Goal: Task Accomplishment & Management: Manage account settings

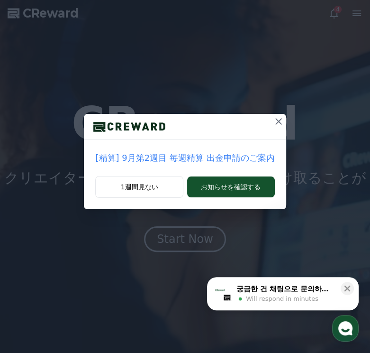
click at [355, 14] on div "[精算] 9月第2週目 毎週精算 出金申請のご案内 1週間見ない お知らせを確認する" at bounding box center [185, 112] width 370 height 224
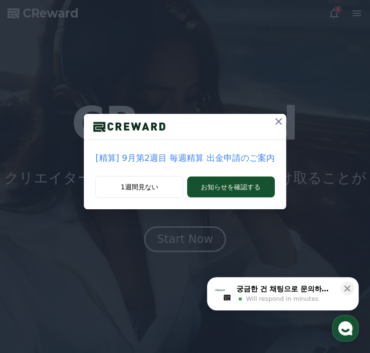
click at [274, 118] on icon at bounding box center [278, 121] width 11 height 11
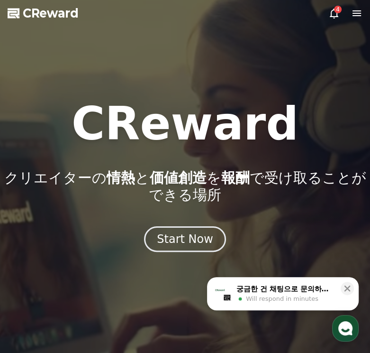
click at [355, 16] on icon at bounding box center [357, 13] width 9 height 6
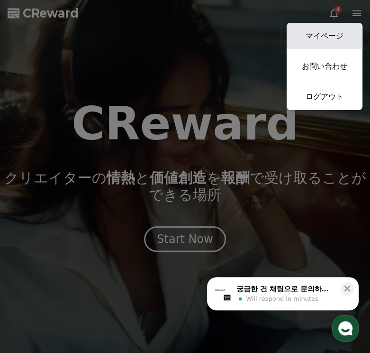
click at [324, 35] on link "マイページ" at bounding box center [325, 36] width 76 height 27
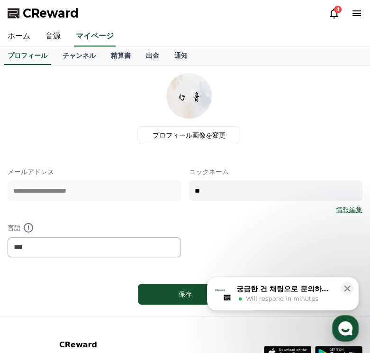
click at [354, 12] on icon at bounding box center [356, 13] width 11 height 11
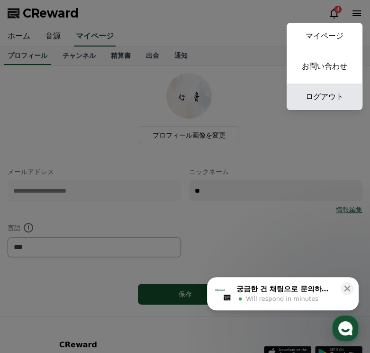
click at [334, 100] on link "ログアウト" at bounding box center [325, 96] width 76 height 27
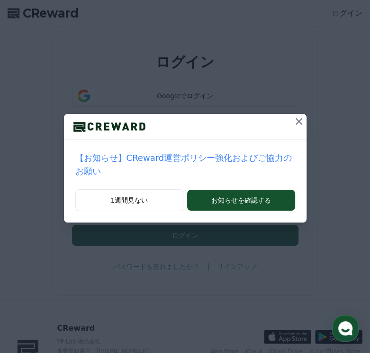
click at [294, 120] on icon at bounding box center [299, 121] width 11 height 11
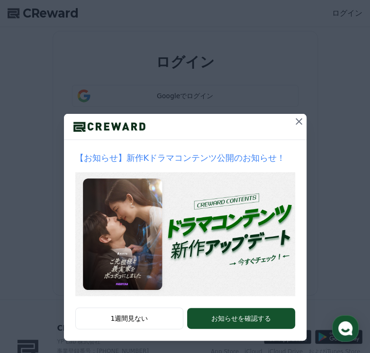
click at [296, 121] on icon at bounding box center [299, 121] width 11 height 11
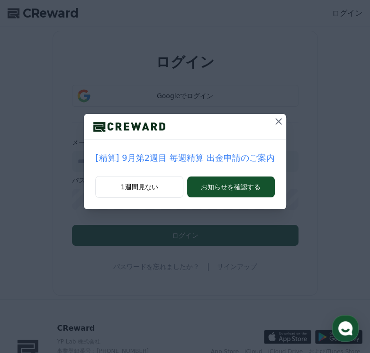
click at [277, 121] on icon at bounding box center [278, 121] width 11 height 11
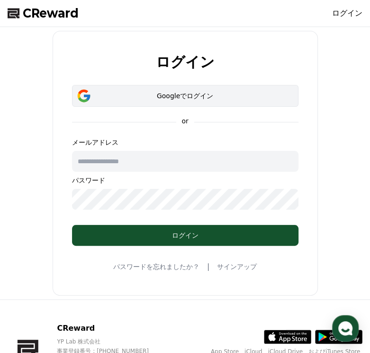
click at [203, 98] on div "Googleでログイン" at bounding box center [185, 95] width 199 height 9
